Goal: Browse casually

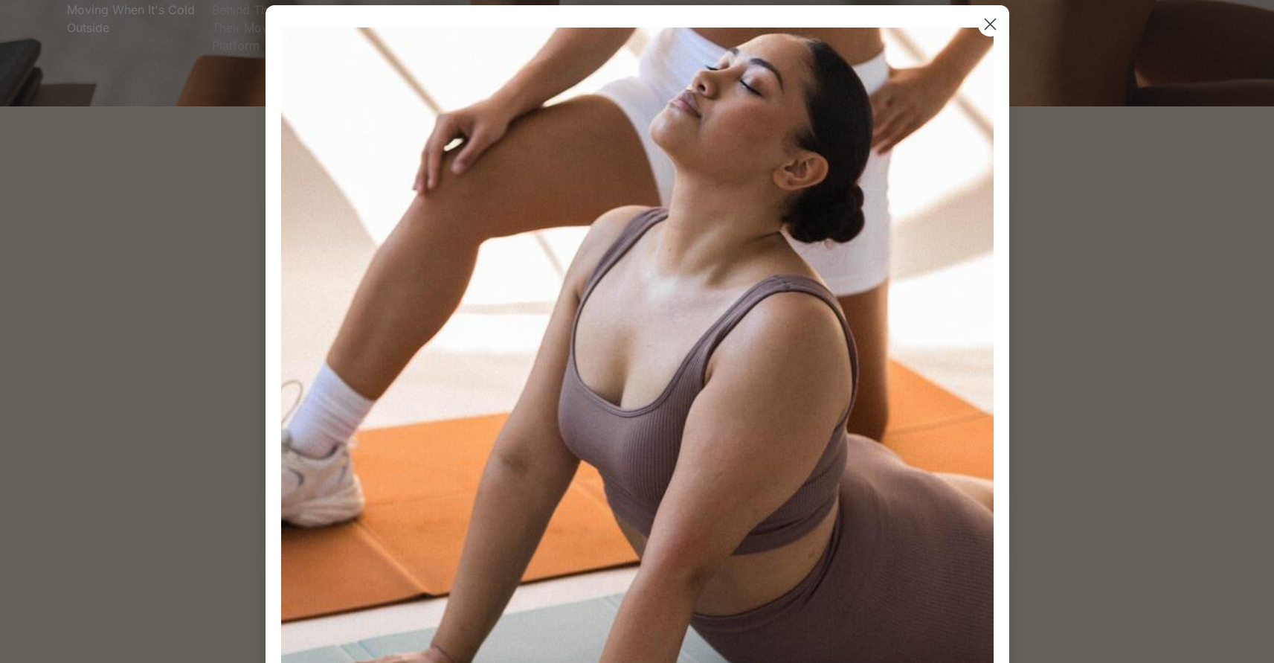
scroll to position [457, 0]
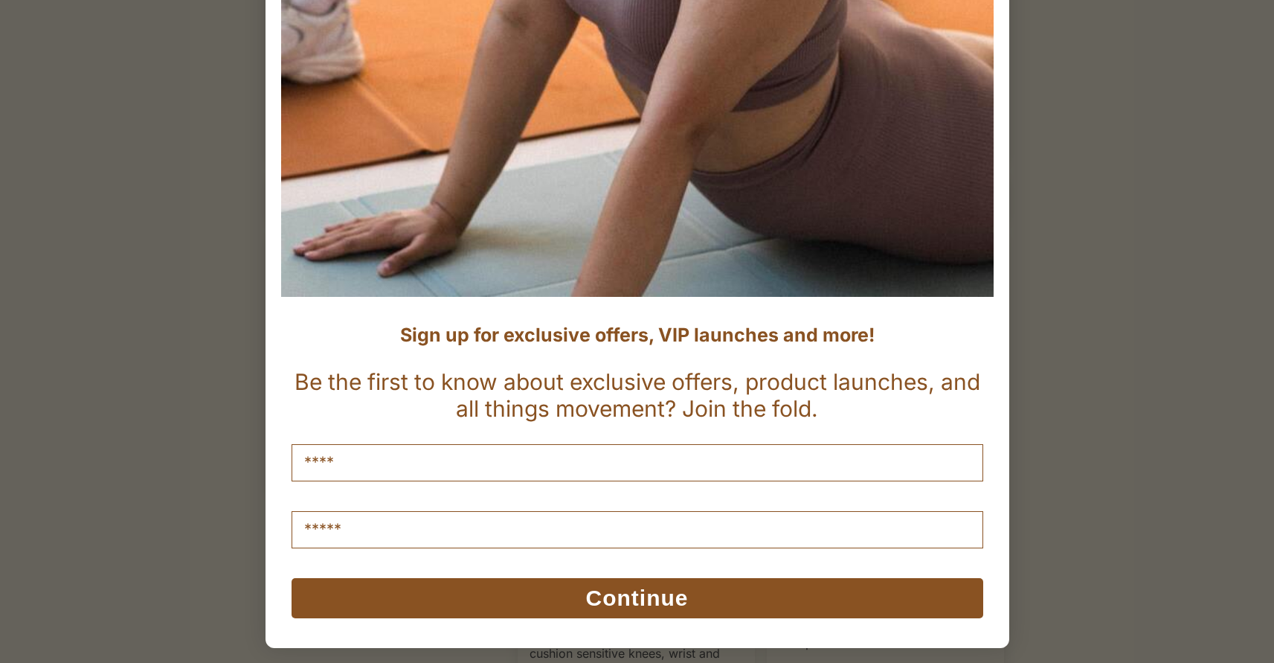
click at [212, 399] on div "Close dialog Sign up for exclusive offers, VIP launches and more! Be the first …" at bounding box center [637, 331] width 1274 height 663
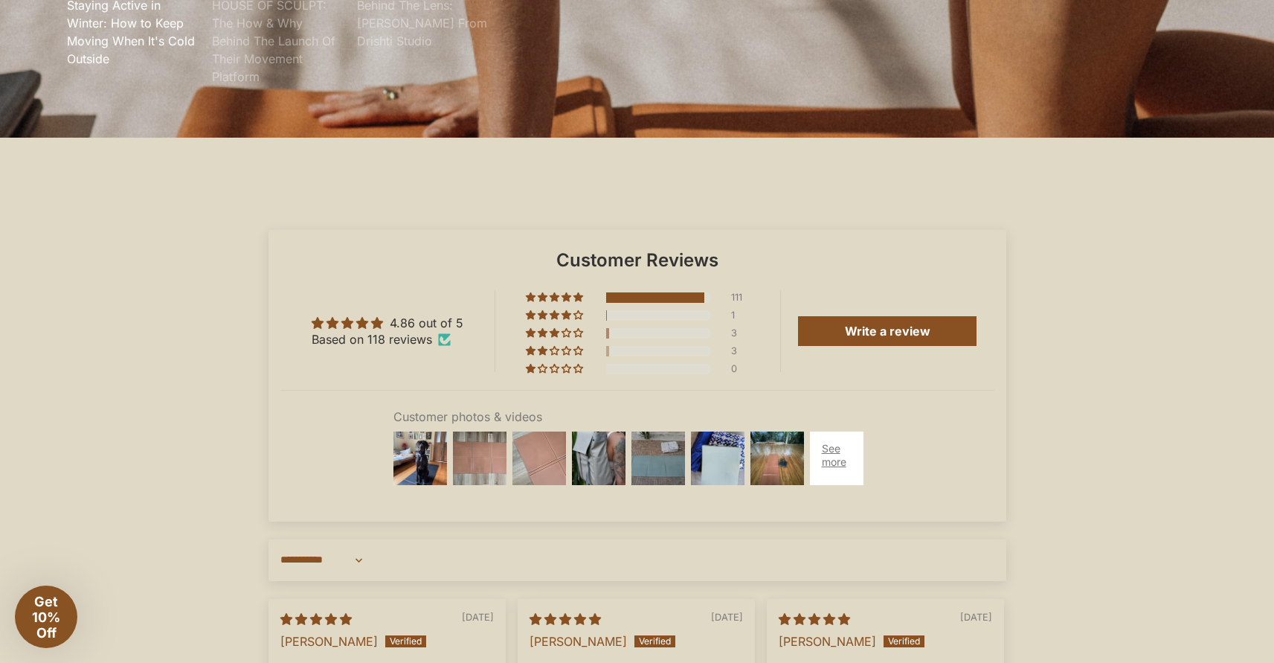
scroll to position [4166, 0]
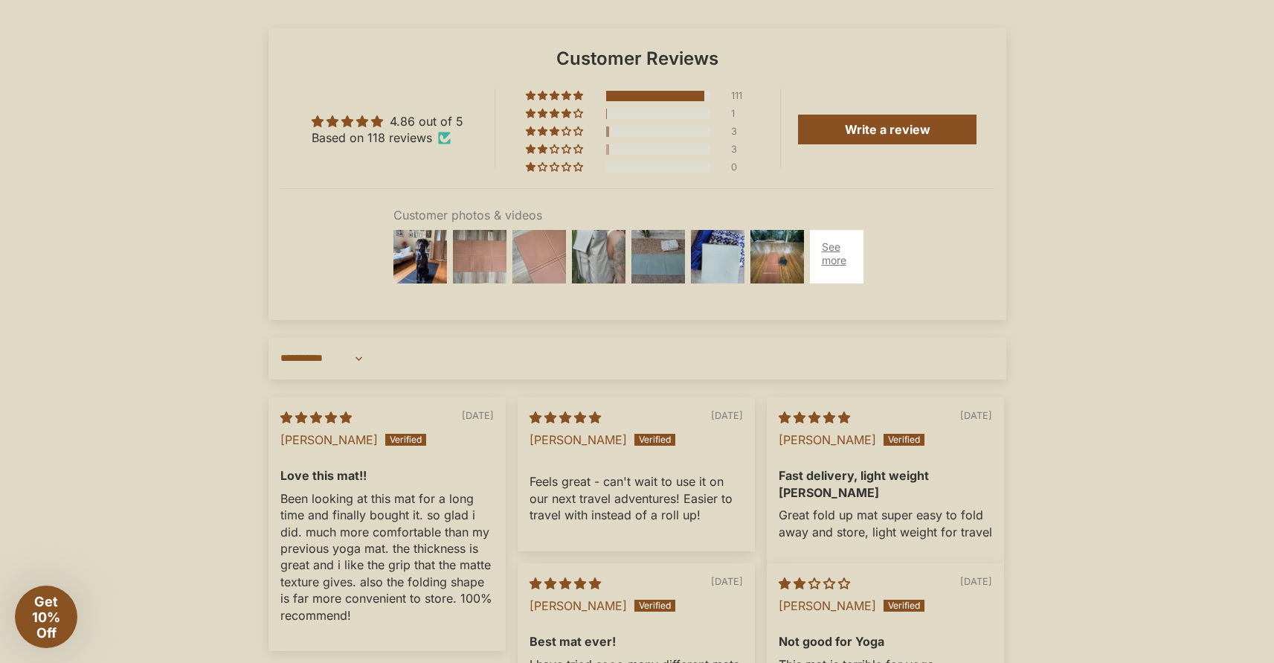
click at [602, 285] on img at bounding box center [599, 257] width 60 height 60
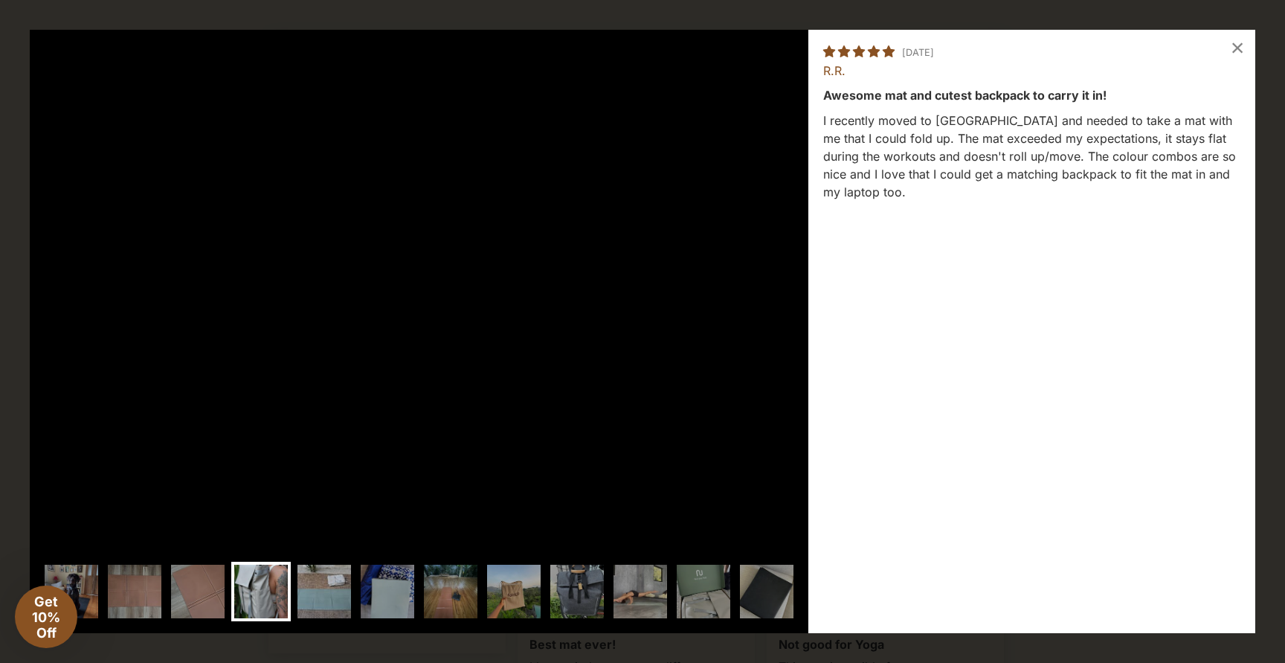
click at [318, 582] on img at bounding box center [325, 592] width 60 height 60
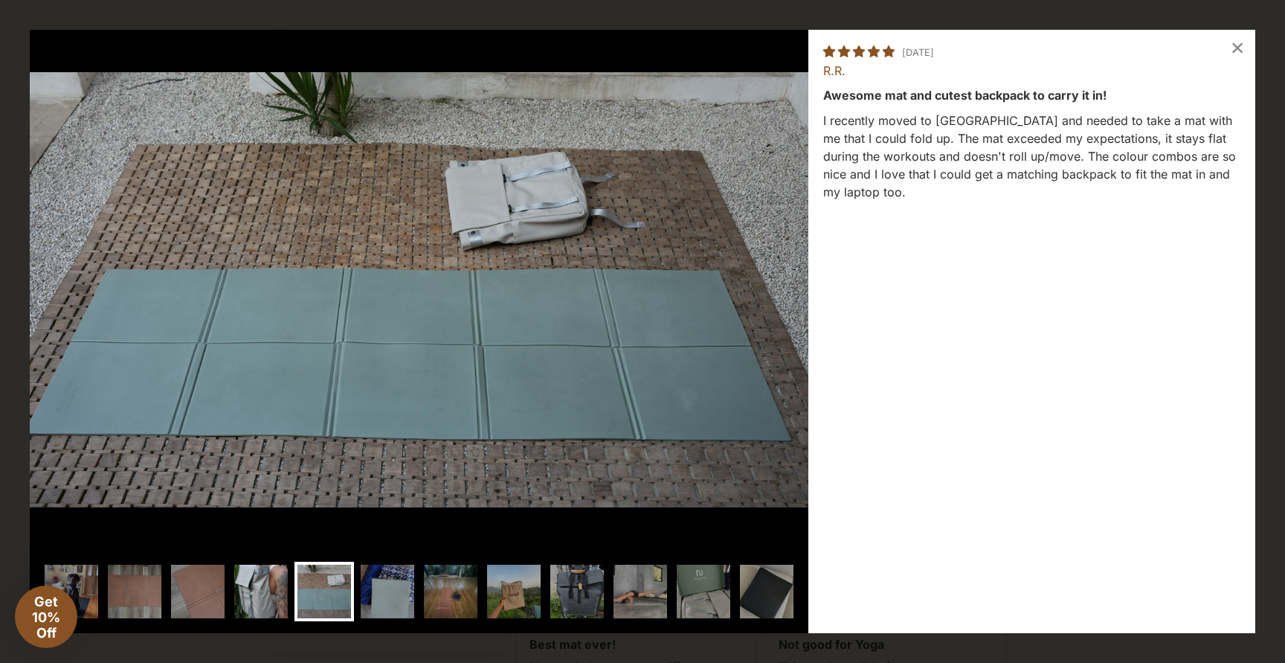
click at [283, 590] on img at bounding box center [261, 592] width 60 height 60
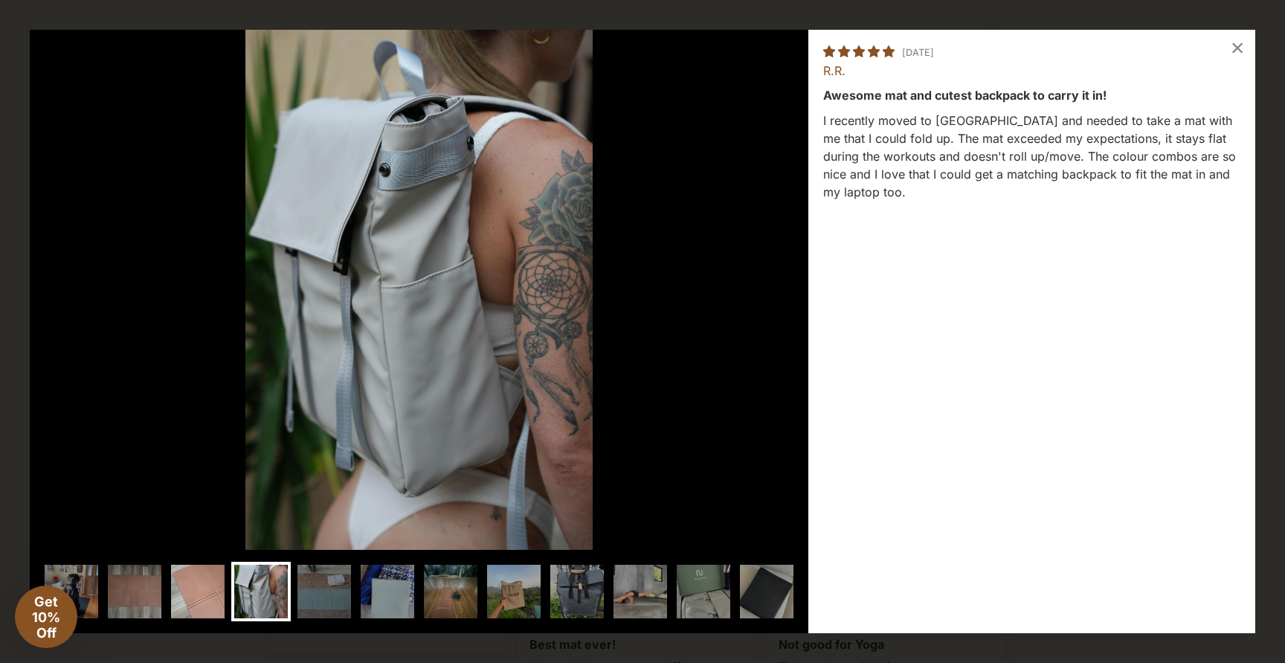
click at [213, 584] on img at bounding box center [198, 592] width 60 height 60
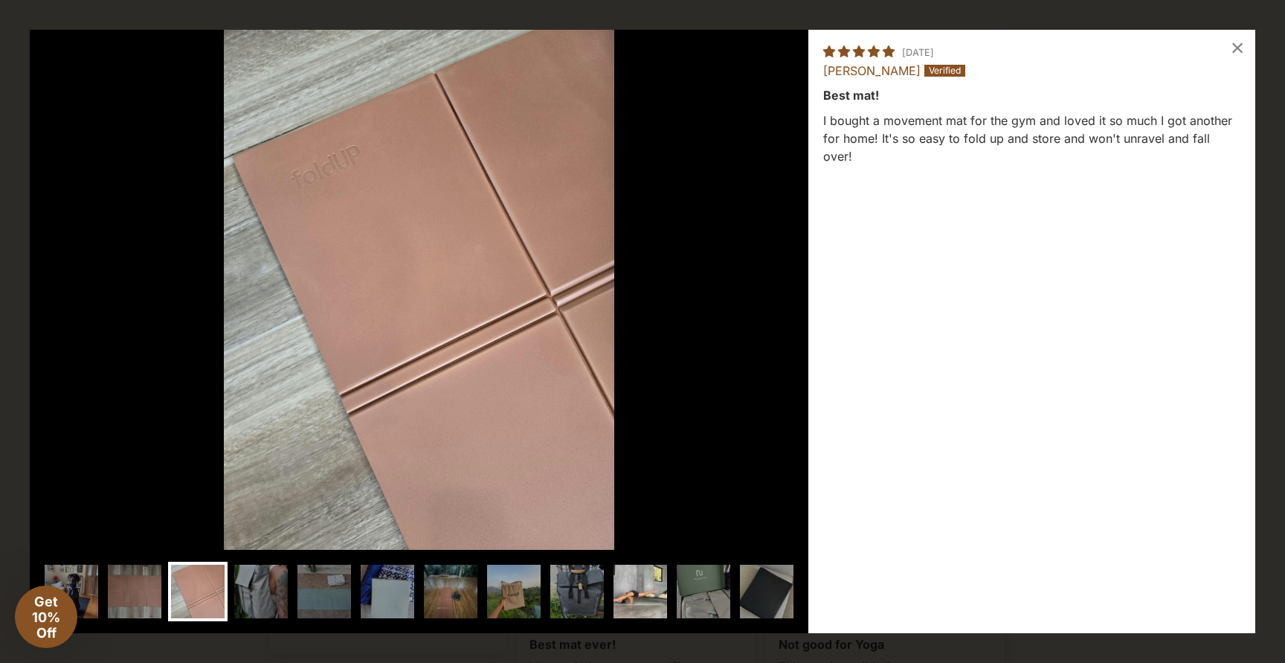
click at [644, 594] on img at bounding box center [641, 592] width 60 height 60
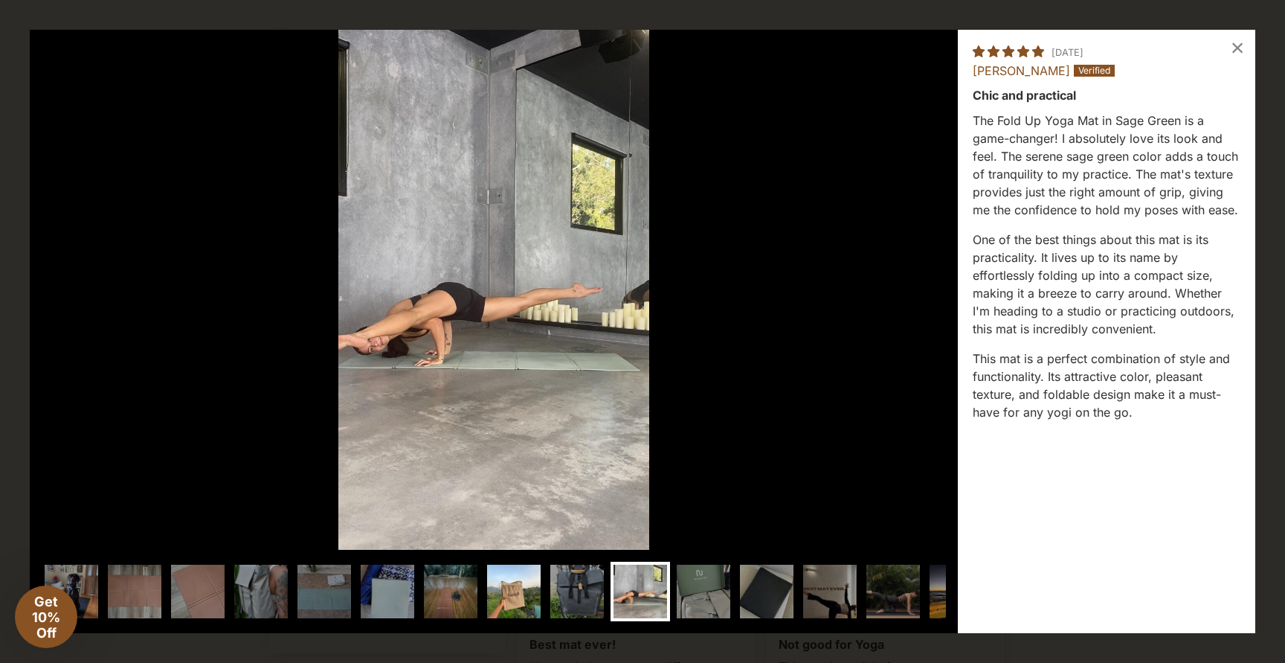
click at [515, 604] on img at bounding box center [514, 592] width 60 height 60
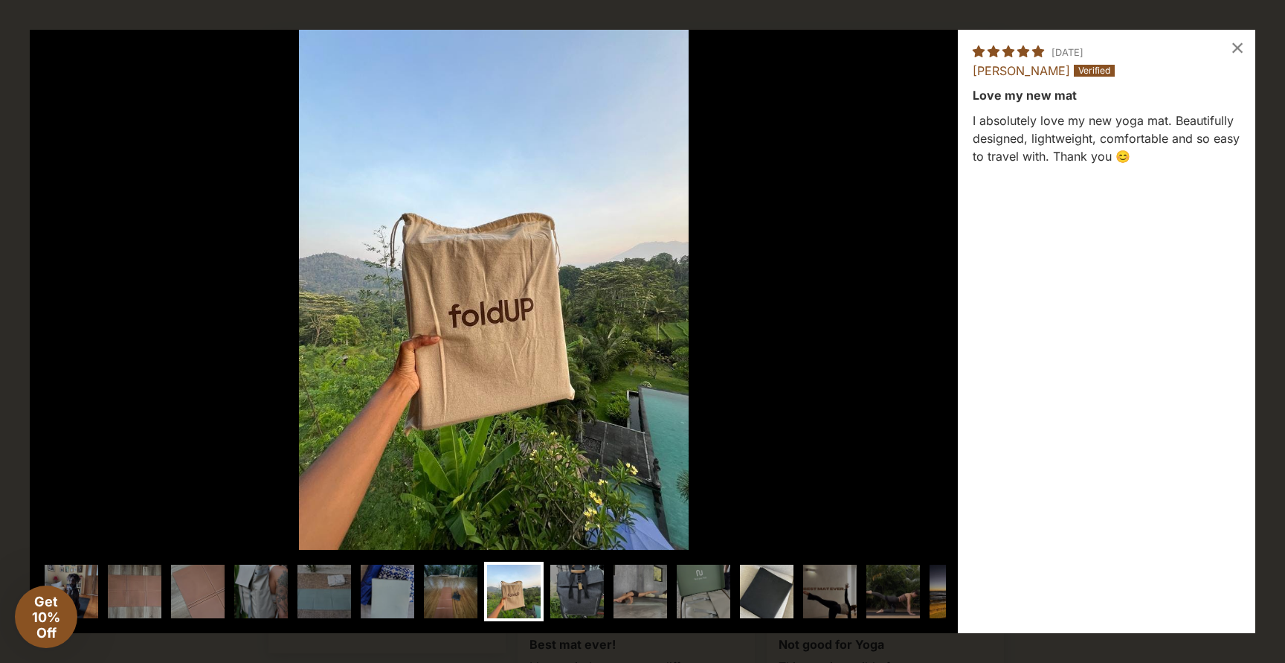
click at [747, 595] on img at bounding box center [767, 592] width 60 height 60
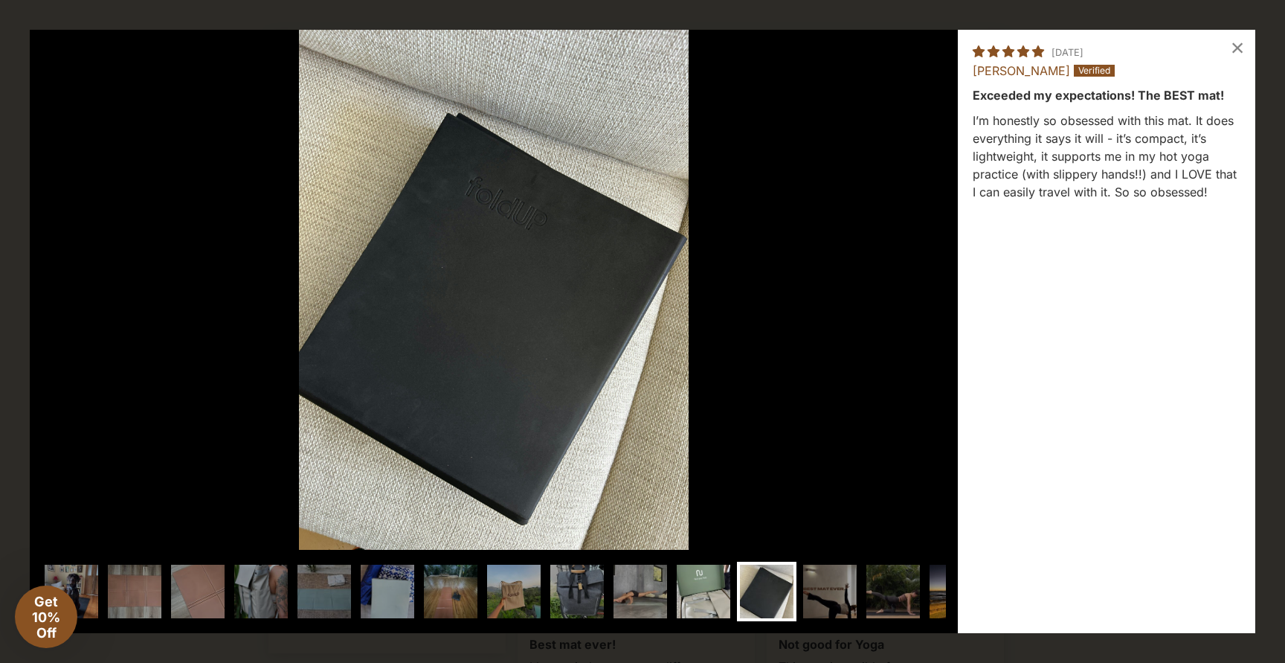
click at [689, 595] on img at bounding box center [704, 592] width 60 height 60
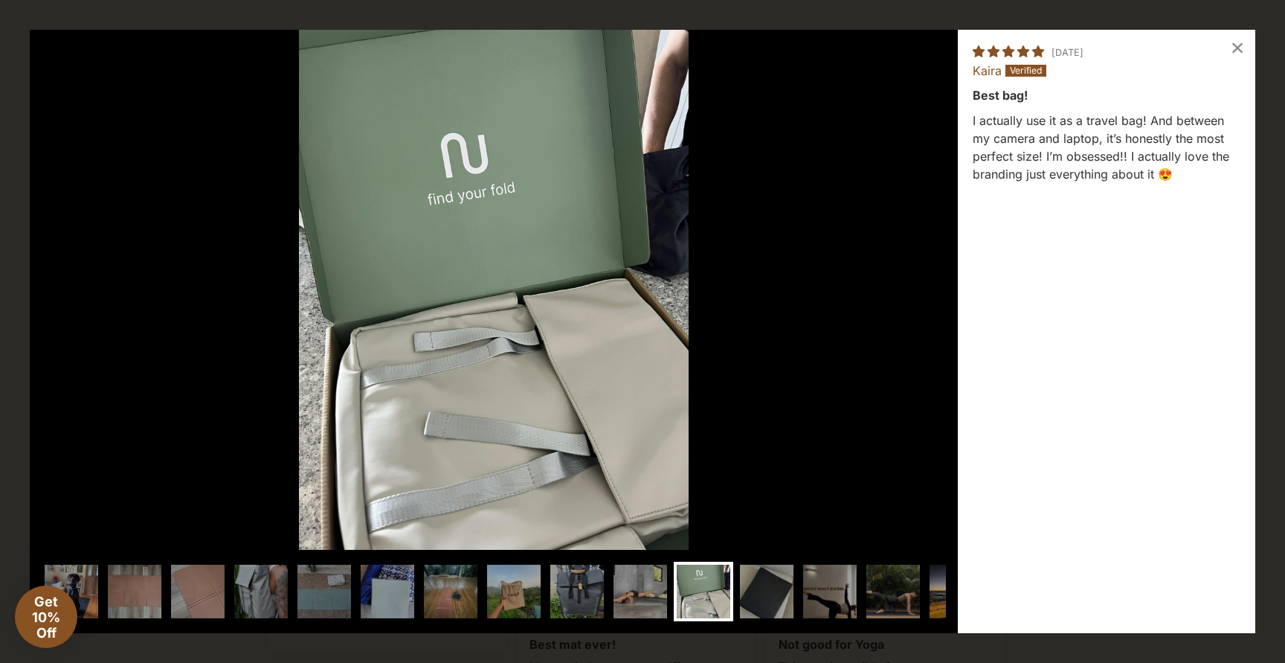
click at [1238, 47] on div "×" at bounding box center [1238, 48] width 36 height 36
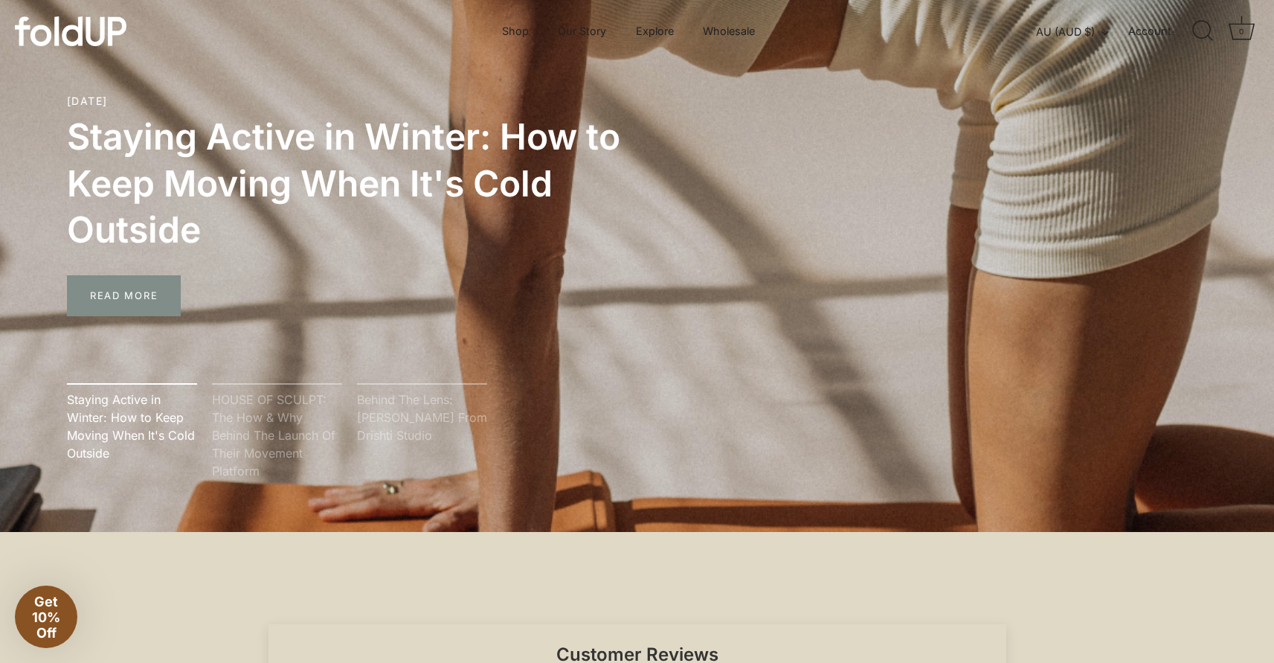
scroll to position [0, 0]
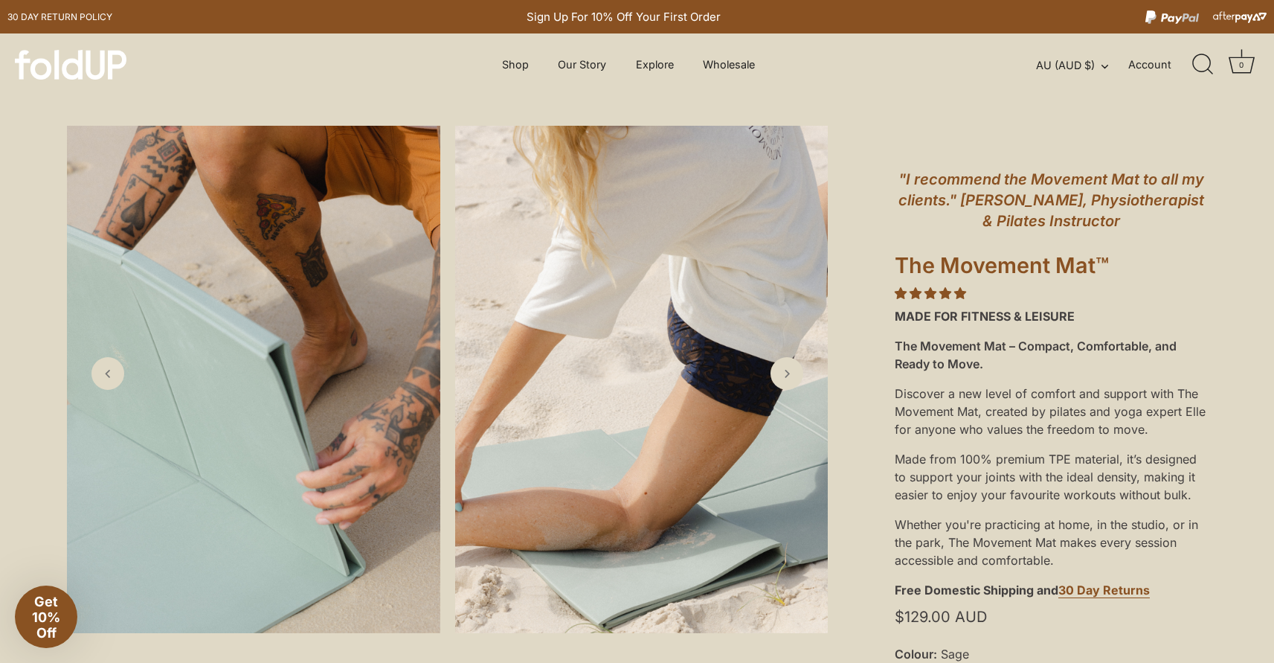
click at [84, 59] on img at bounding box center [71, 65] width 112 height 30
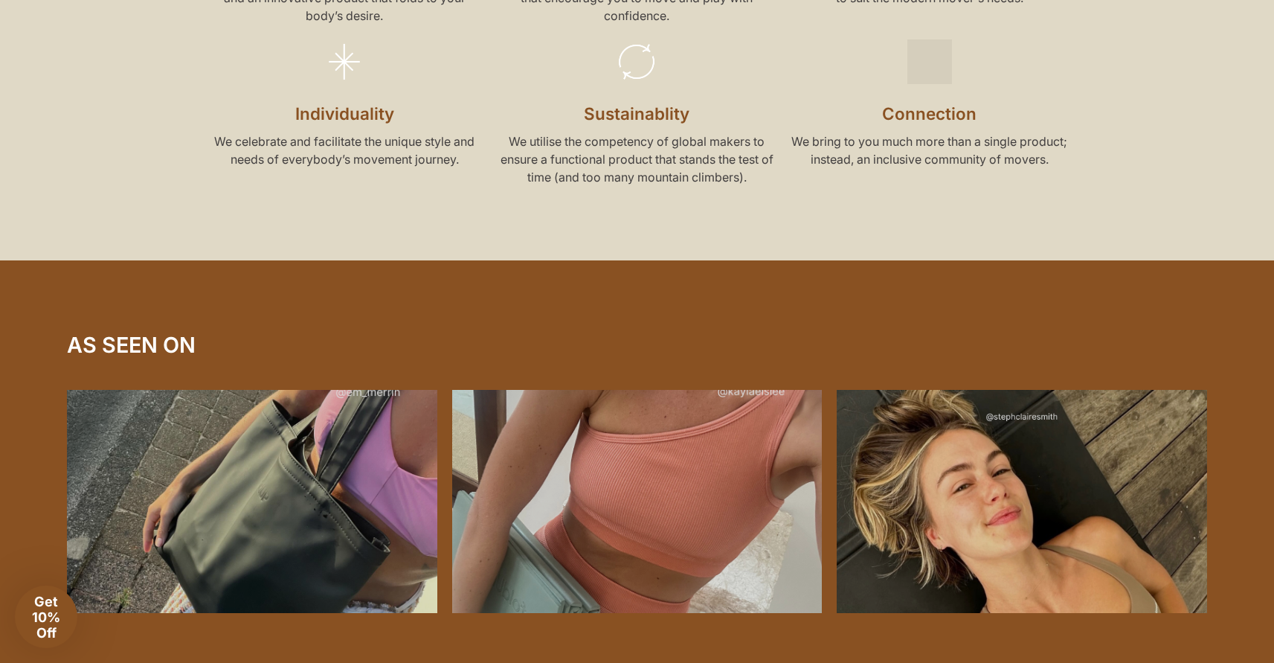
scroll to position [3101, 0]
